Goal: Task Accomplishment & Management: Use online tool/utility

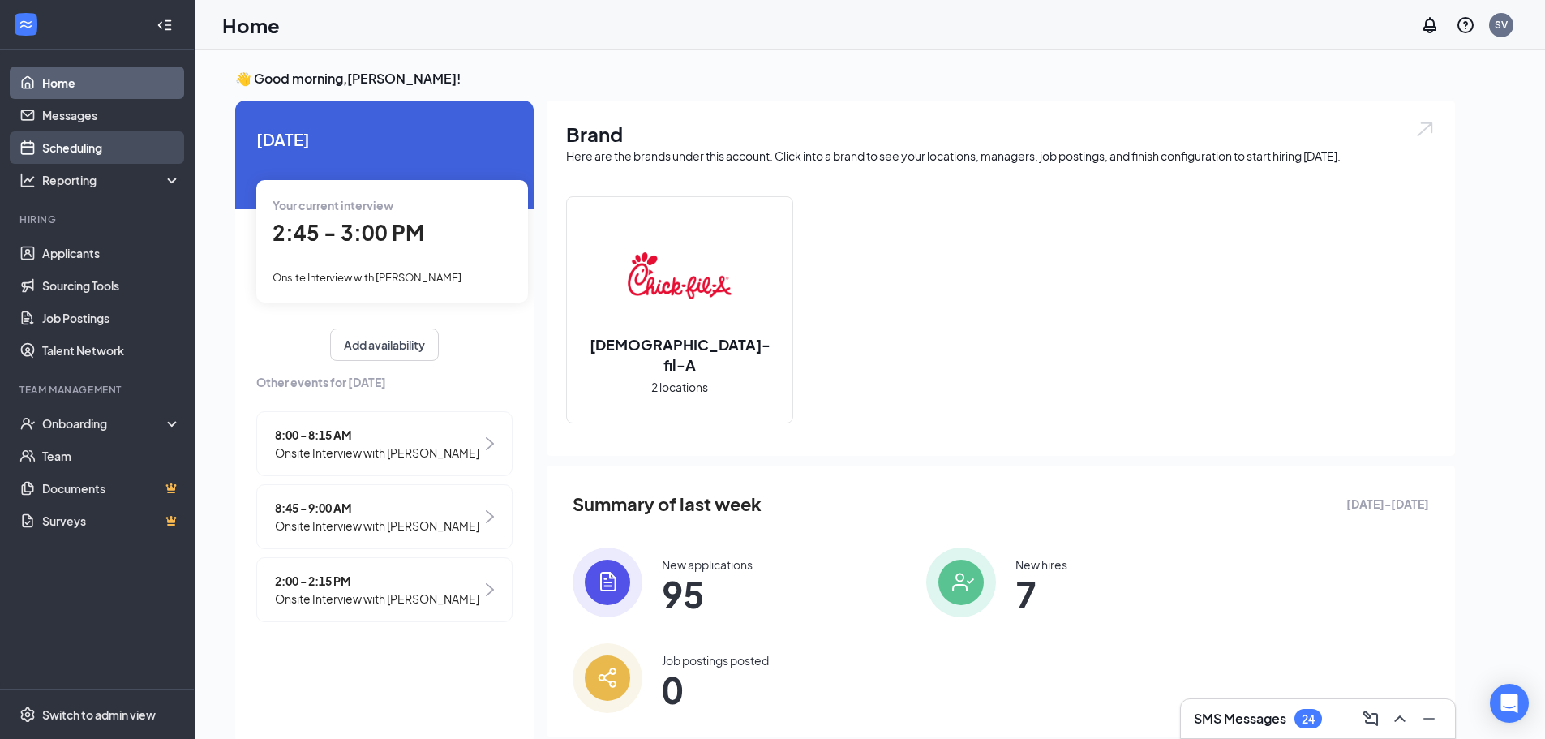
click at [93, 158] on link "Scheduling" at bounding box center [111, 147] width 139 height 32
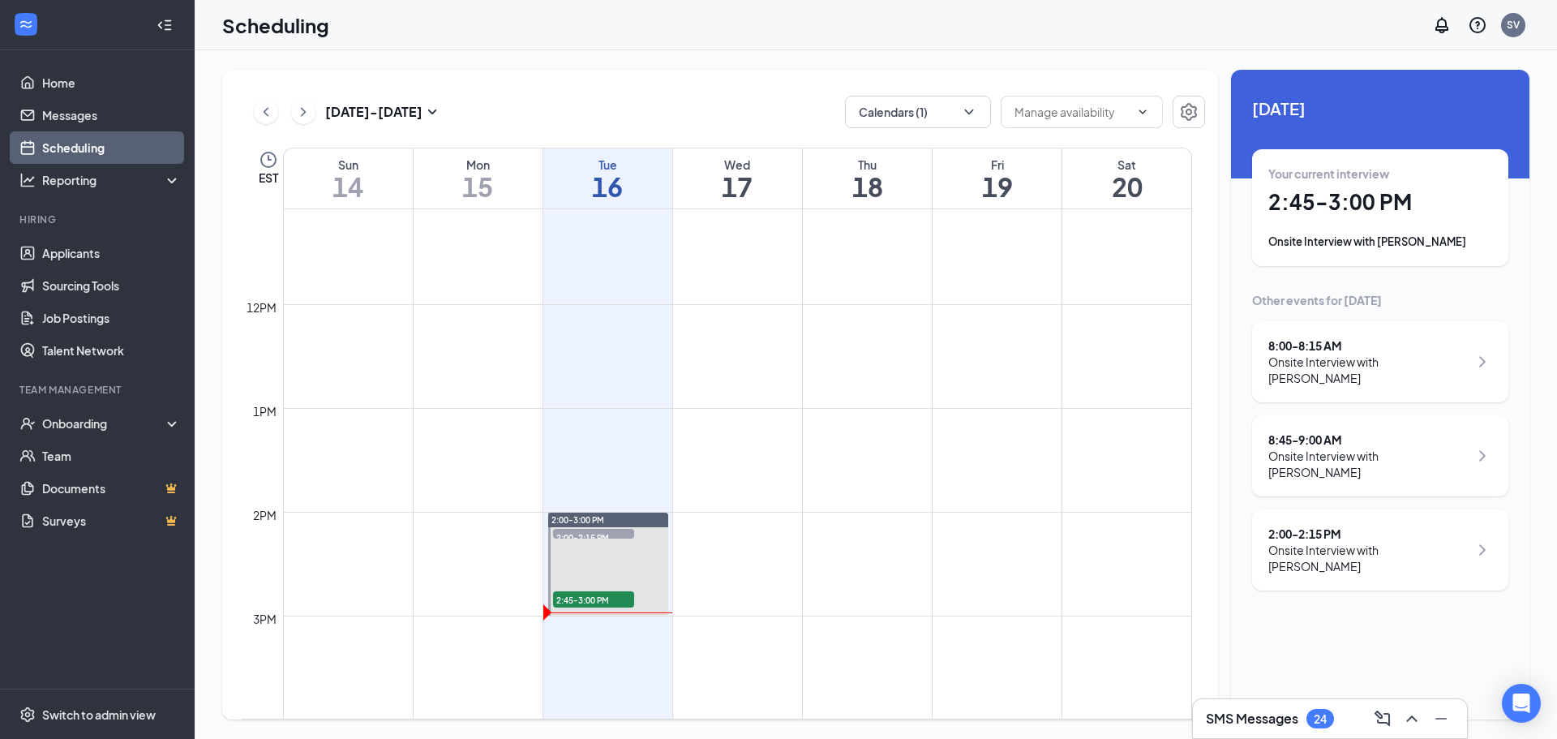
scroll to position [1284, 0]
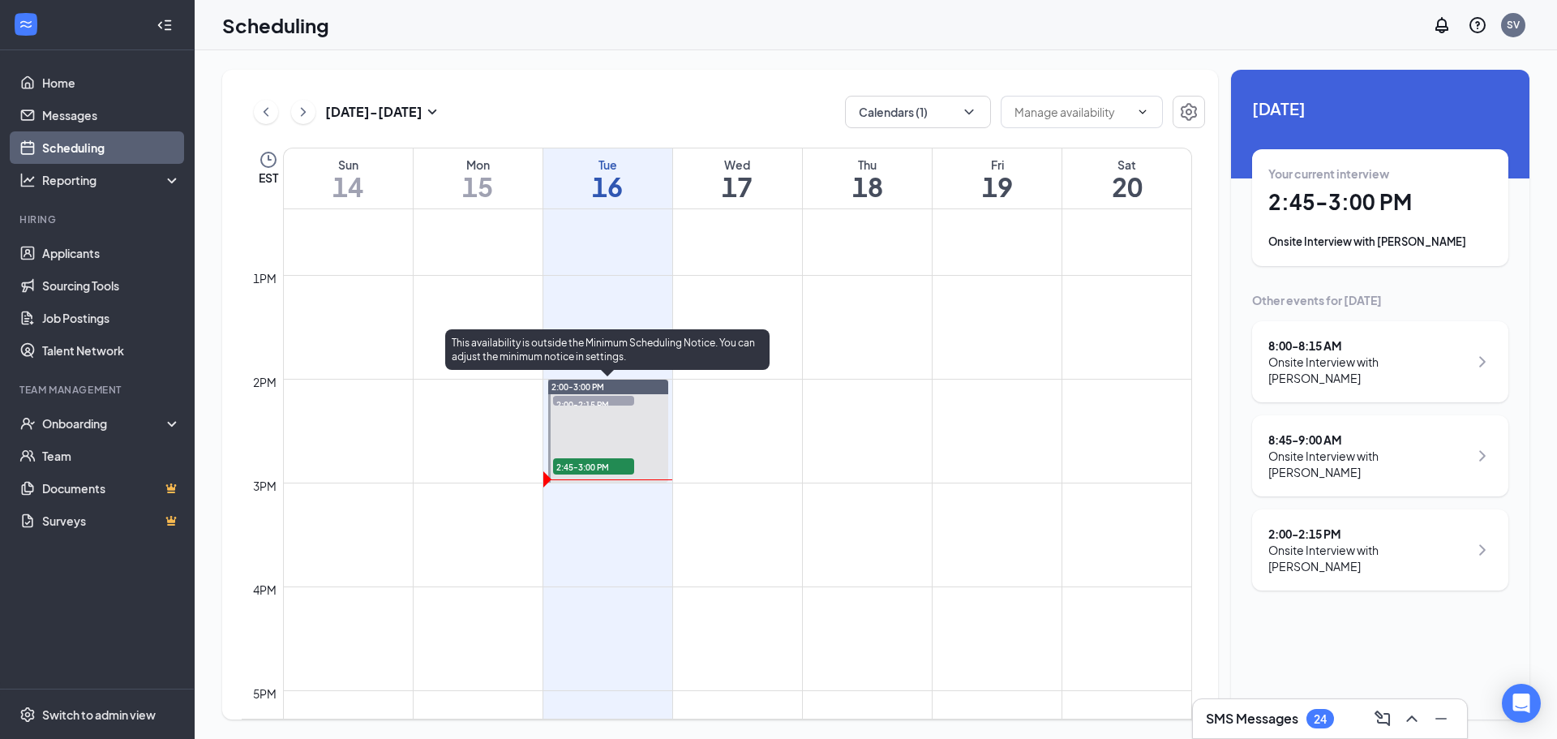
click at [590, 399] on span "2:00-2:15 PM" at bounding box center [593, 404] width 81 height 16
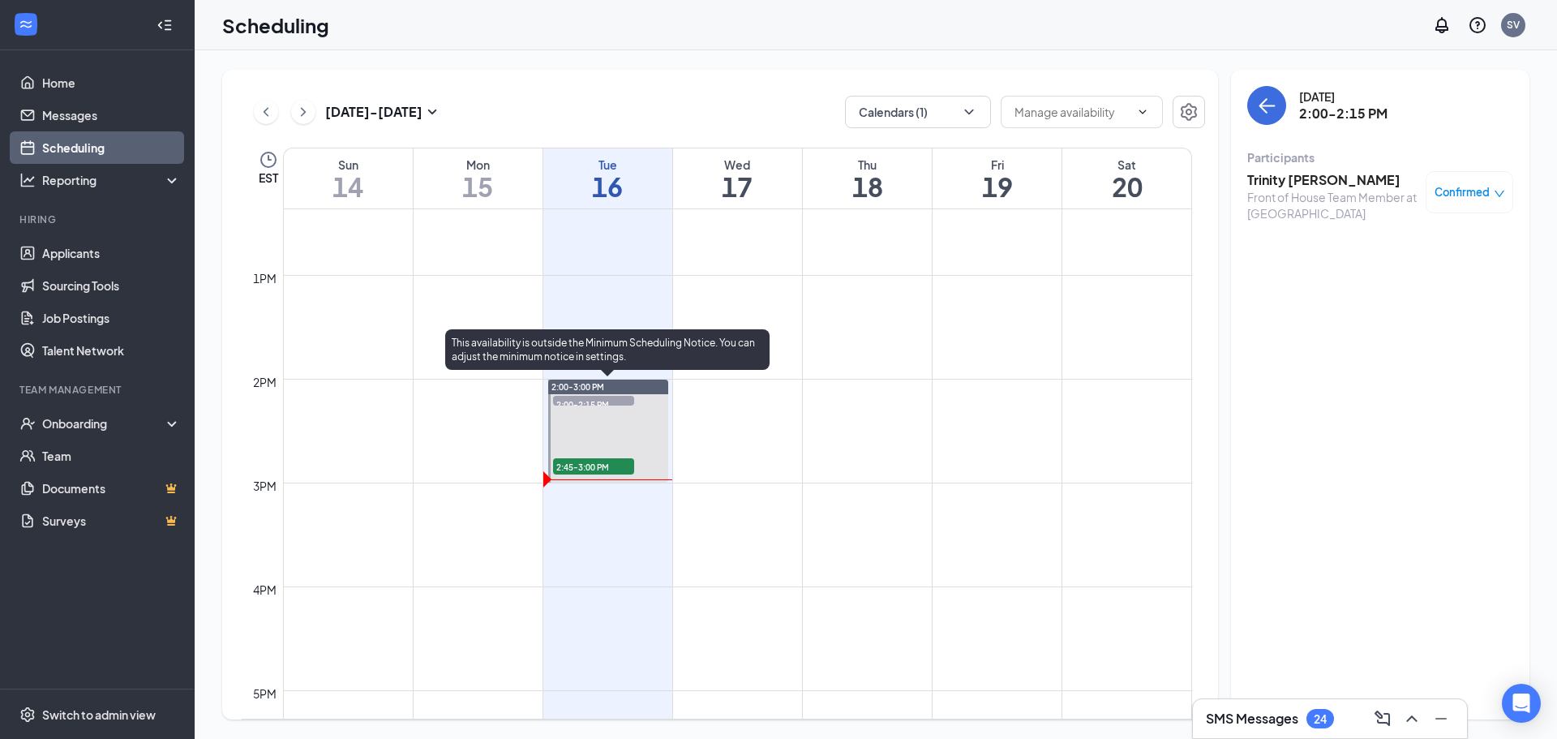
click at [607, 466] on span "2:45-3:00 PM" at bounding box center [593, 466] width 81 height 16
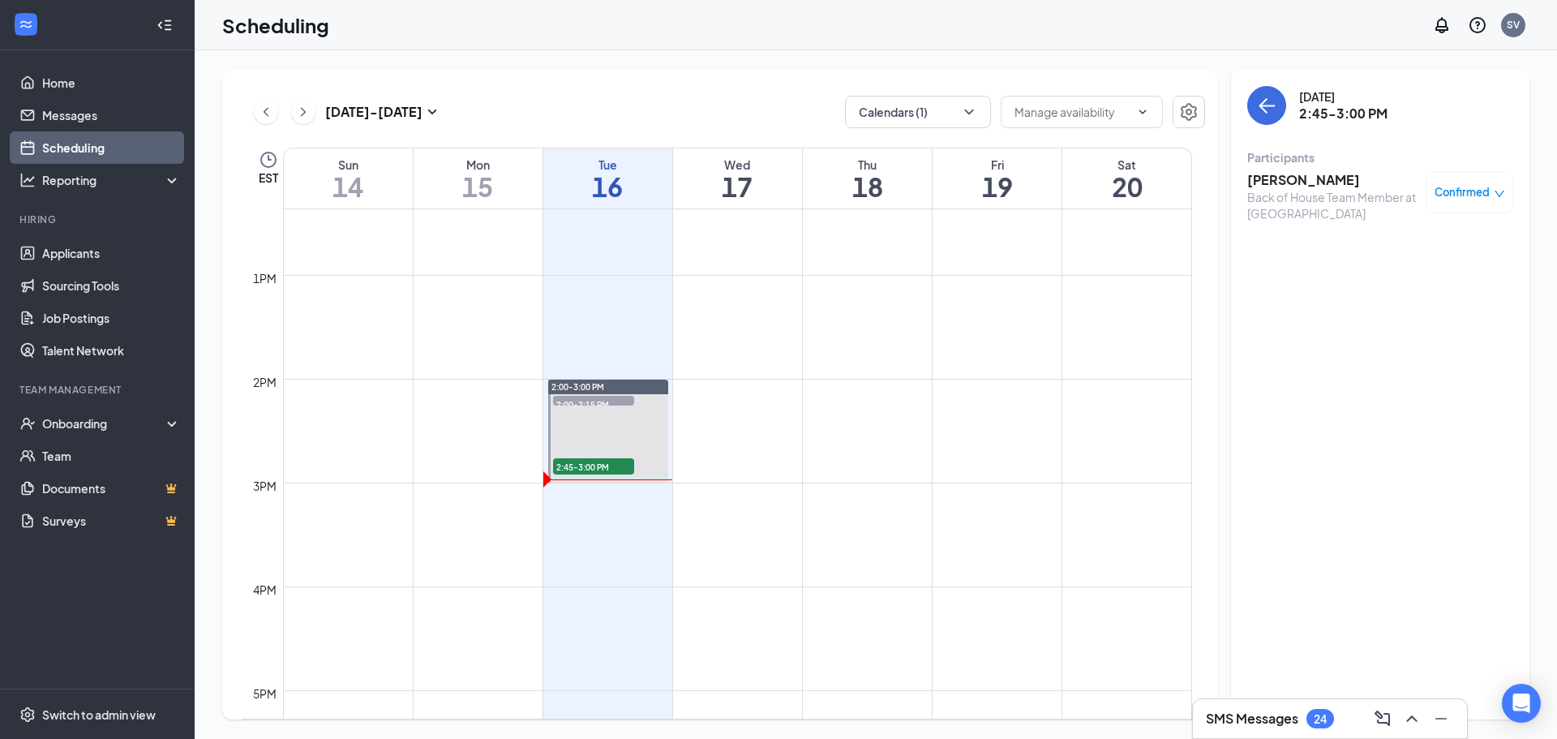
click at [1468, 191] on span "Confirmed" at bounding box center [1462, 192] width 55 height 16
click at [1404, 275] on span "Mark complete" at bounding box center [1417, 273] width 81 height 18
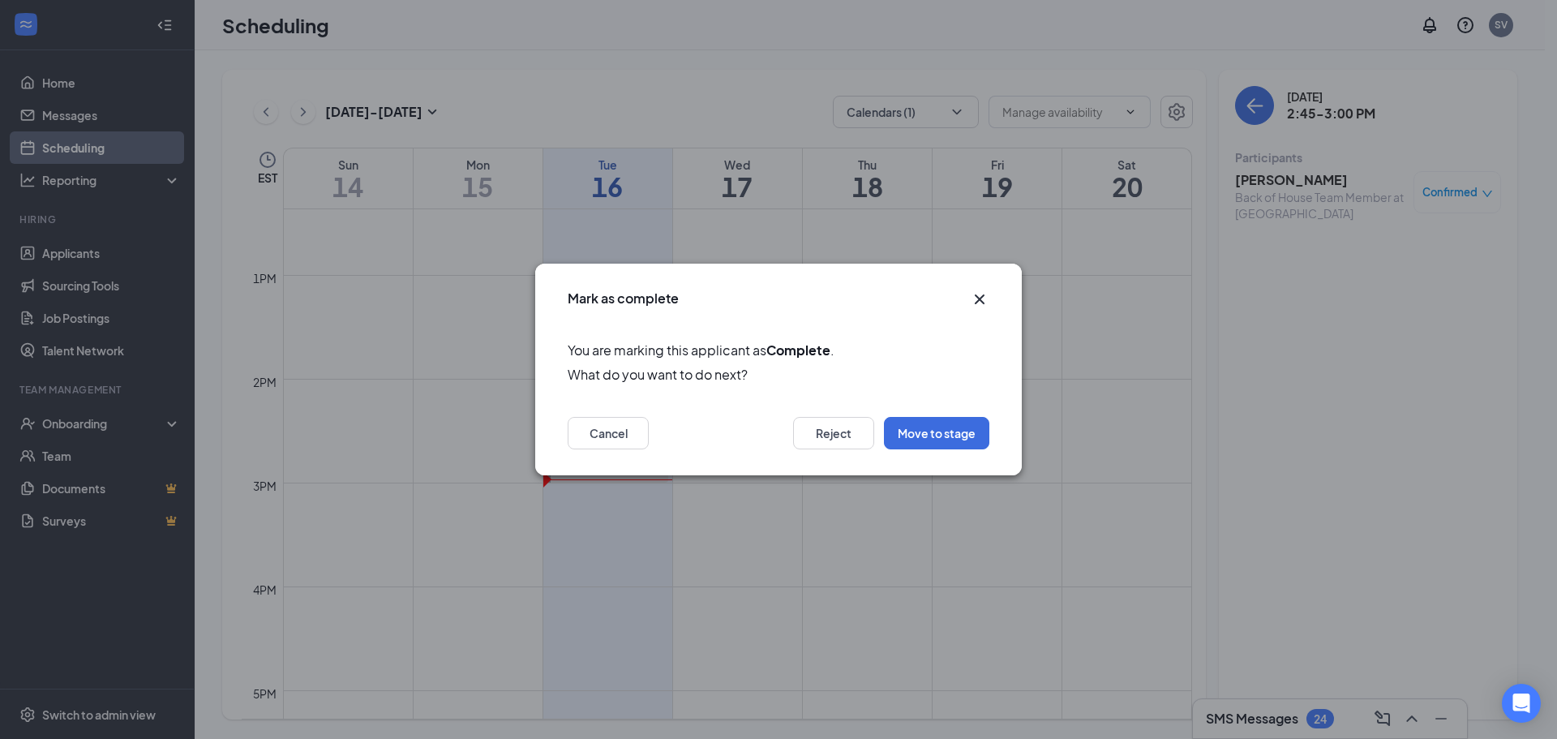
click at [980, 294] on icon "Cross" at bounding box center [979, 299] width 19 height 19
